Goal: Task Accomplishment & Management: Use online tool/utility

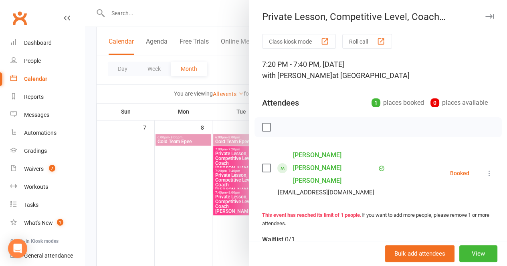
click at [189, 169] on div at bounding box center [296, 133] width 422 height 266
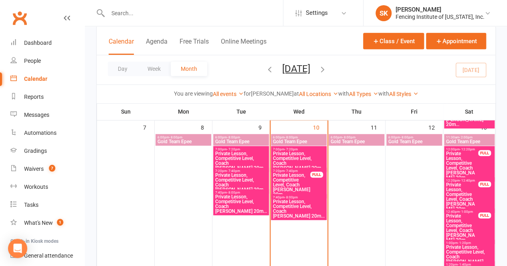
click at [294, 168] on div "7:20pm - 7:40pm Private Lesson, Competitive Level, Coach [PERSON_NAME] 20m... F…" at bounding box center [299, 183] width 56 height 31
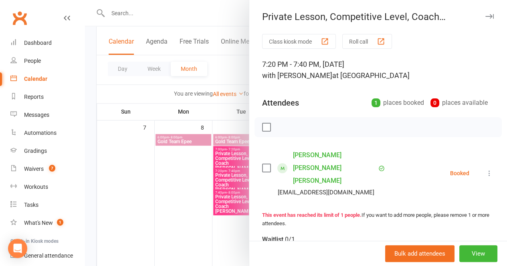
click at [174, 171] on div at bounding box center [296, 133] width 422 height 266
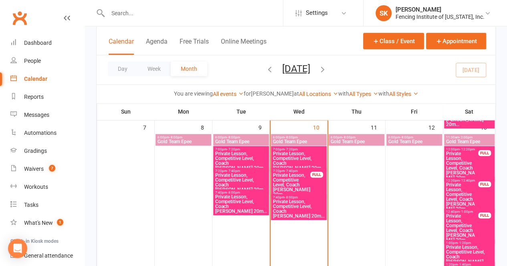
click at [475, 158] on span "Private Lesson, Competitive Level, Coach [PERSON_NAME] 20m..." at bounding box center [461, 165] width 33 height 29
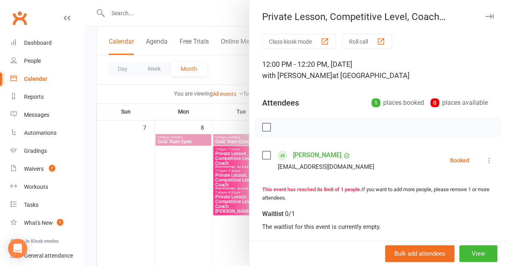
click at [158, 187] on div at bounding box center [296, 133] width 422 height 266
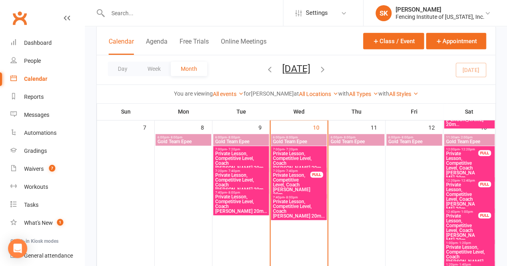
click at [472, 186] on span "Private Lesson, Competitive Level, Coach [PERSON_NAME] 20m..." at bounding box center [461, 197] width 33 height 29
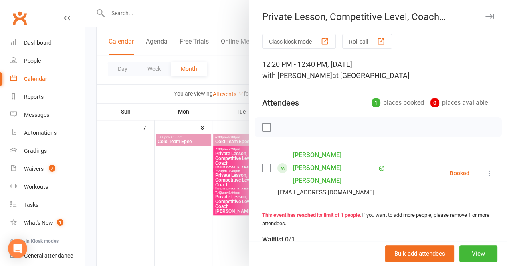
click at [188, 194] on div at bounding box center [296, 133] width 422 height 266
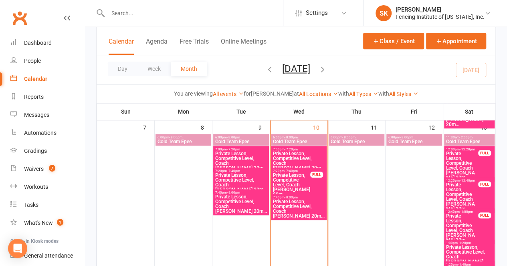
click at [473, 214] on span "Private Lesson, Competitive Level, Coach [PERSON_NAME] 20m..." at bounding box center [461, 228] width 33 height 29
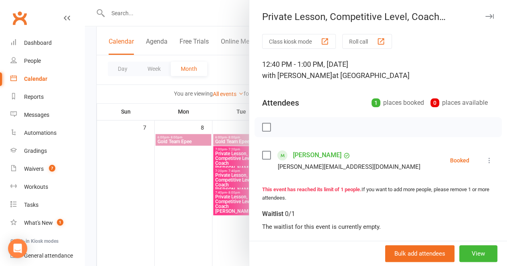
click at [158, 193] on div at bounding box center [296, 133] width 422 height 266
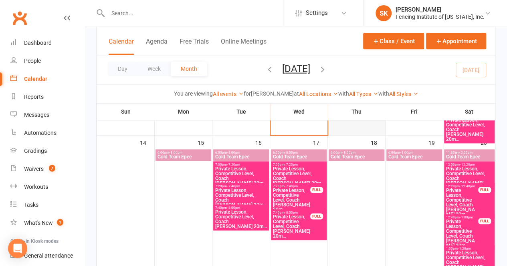
scroll to position [396, 0]
click at [309, 193] on span "Private Lesson, Competitive Level, Coach [PERSON_NAME] 20m..." at bounding box center [291, 200] width 38 height 24
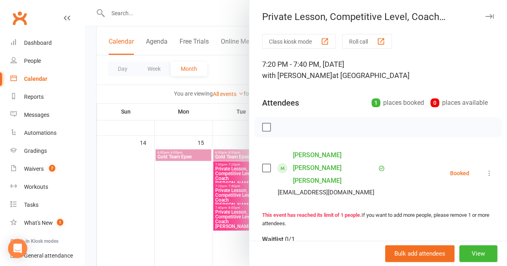
click at [189, 179] on div at bounding box center [296, 133] width 422 height 266
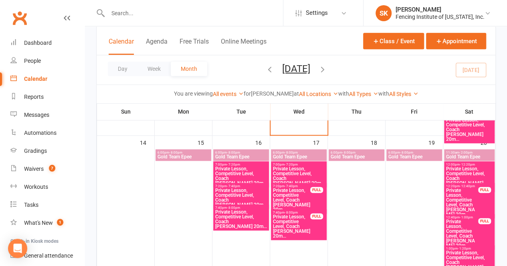
click at [307, 223] on span "Private Lesson, Competitive Level, Coach [PERSON_NAME] 20m..." at bounding box center [291, 227] width 38 height 24
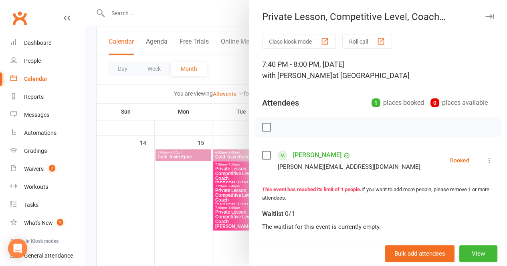
click at [184, 184] on div at bounding box center [296, 133] width 422 height 266
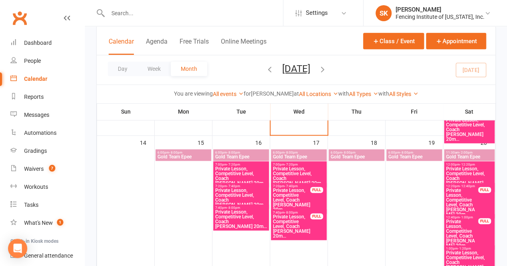
click at [471, 188] on span "Private Lesson, Competitive Level, Coach [PERSON_NAME] 20m..." at bounding box center [461, 202] width 33 height 29
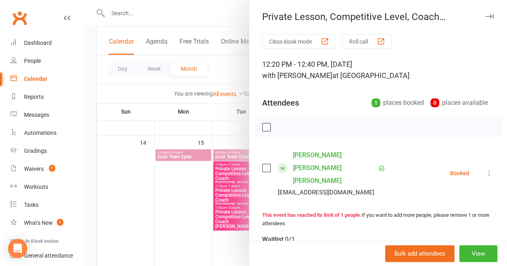
click at [167, 197] on div at bounding box center [296, 133] width 422 height 266
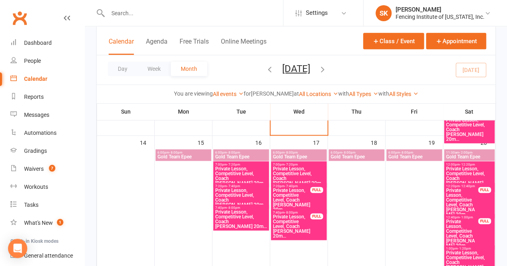
click at [468, 223] on span "Private Lesson, Competitive Level, Coach [PERSON_NAME] 20m..." at bounding box center [461, 233] width 33 height 29
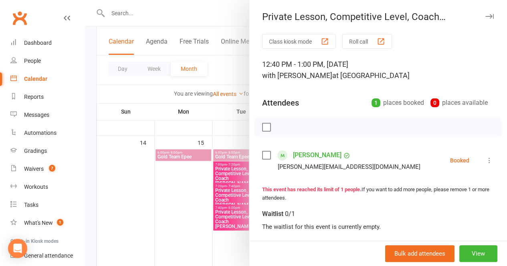
click at [183, 207] on div at bounding box center [296, 133] width 422 height 266
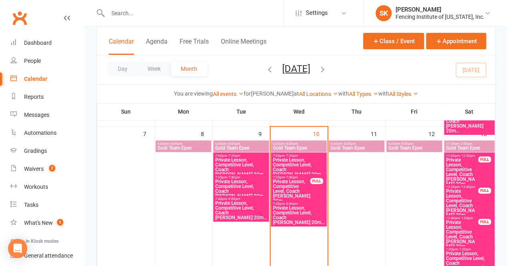
scroll to position [219, 0]
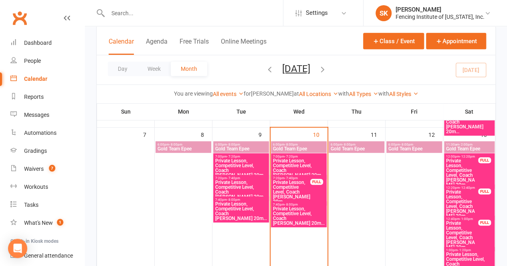
click at [235, 159] on span "Private Lesson, Competitive Level, Coach [PERSON_NAME] 20m..." at bounding box center [241, 168] width 52 height 19
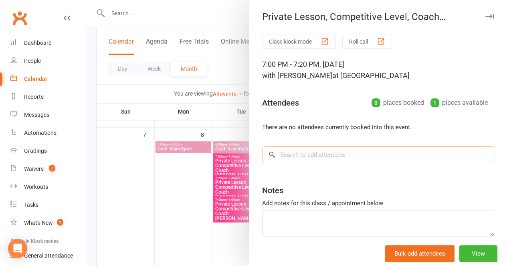
click at [287, 153] on input "search" at bounding box center [378, 155] width 232 height 17
type input "a"
type input "t"
click at [85, 182] on div at bounding box center [296, 133] width 422 height 266
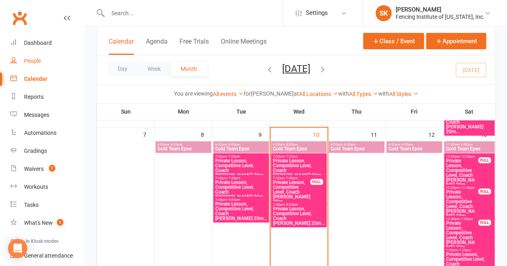
click at [26, 63] on div "People" at bounding box center [32, 61] width 17 height 6
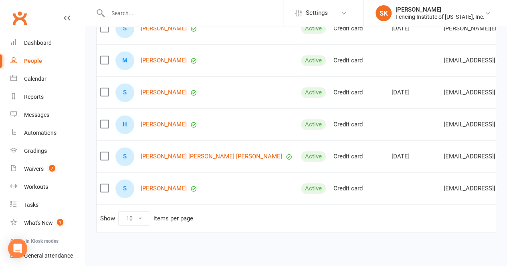
scroll to position [258, 0]
click at [137, 223] on select "10 25 50 100" at bounding box center [134, 219] width 31 height 14
click at [119, 216] on select "10 25 50 100" at bounding box center [134, 219] width 31 height 14
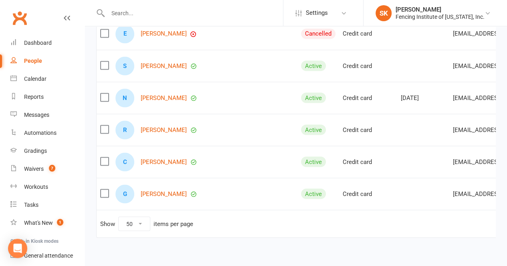
scroll to position [702, 0]
click at [145, 225] on select "10 25 50 100" at bounding box center [134, 224] width 31 height 14
select select "100"
click at [119, 218] on select "10 25 50 100" at bounding box center [134, 224] width 31 height 14
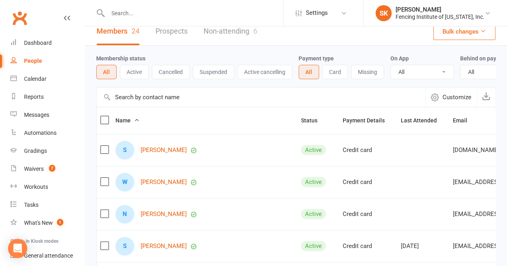
scroll to position [0, 0]
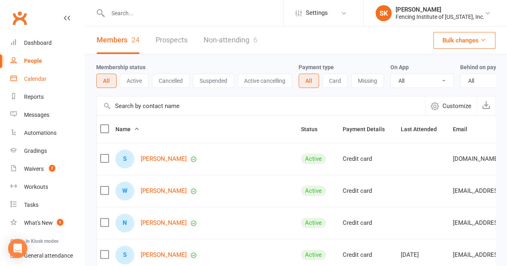
click at [45, 80] on div "Calendar" at bounding box center [35, 79] width 22 height 6
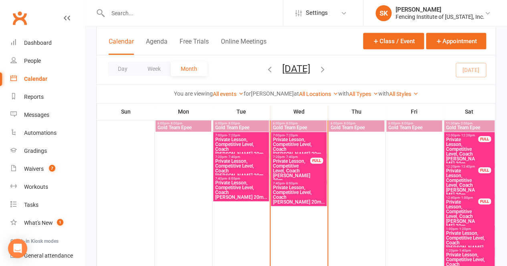
scroll to position [240, 0]
click at [243, 157] on span "7:20pm - 7:40pm" at bounding box center [241, 157] width 52 height 4
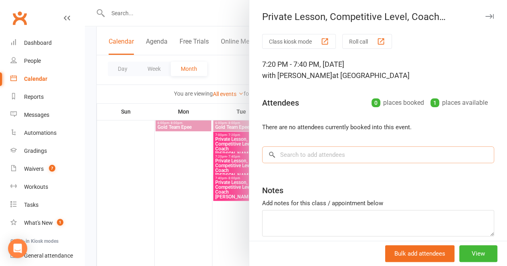
click at [275, 158] on input "search" at bounding box center [378, 155] width 232 height 17
type input "s"
click at [141, 197] on div at bounding box center [296, 133] width 422 height 266
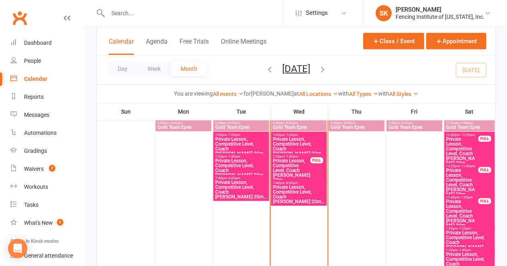
click at [296, 140] on span "Private Lesson, Competitive Level, Coach [PERSON_NAME] 20m..." at bounding box center [298, 146] width 52 height 19
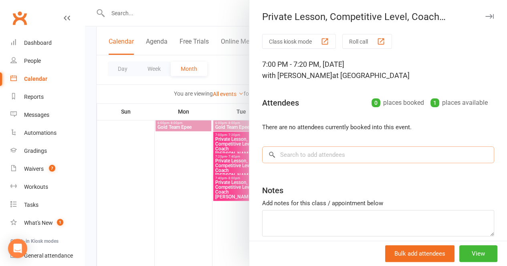
click at [297, 154] on input "search" at bounding box center [378, 155] width 232 height 17
type input "[PERSON_NAME]"
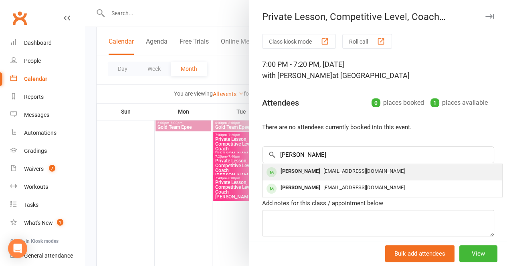
click at [323, 169] on span "[EMAIL_ADDRESS][DOMAIN_NAME]" at bounding box center [363, 171] width 81 height 6
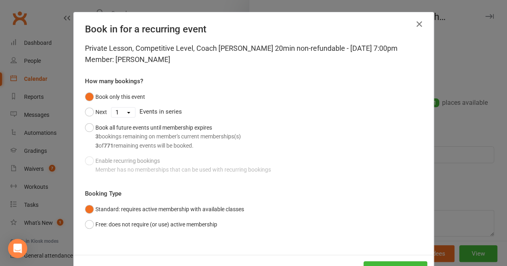
click at [414, 24] on icon "button" at bounding box center [419, 24] width 10 height 10
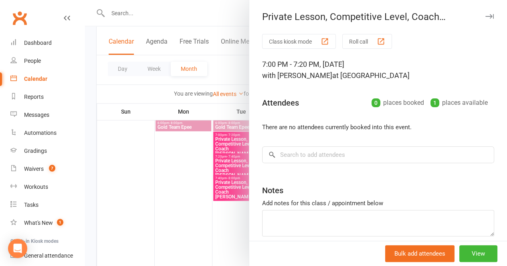
click at [143, 164] on div at bounding box center [296, 133] width 422 height 266
